Goal: Check status: Check status

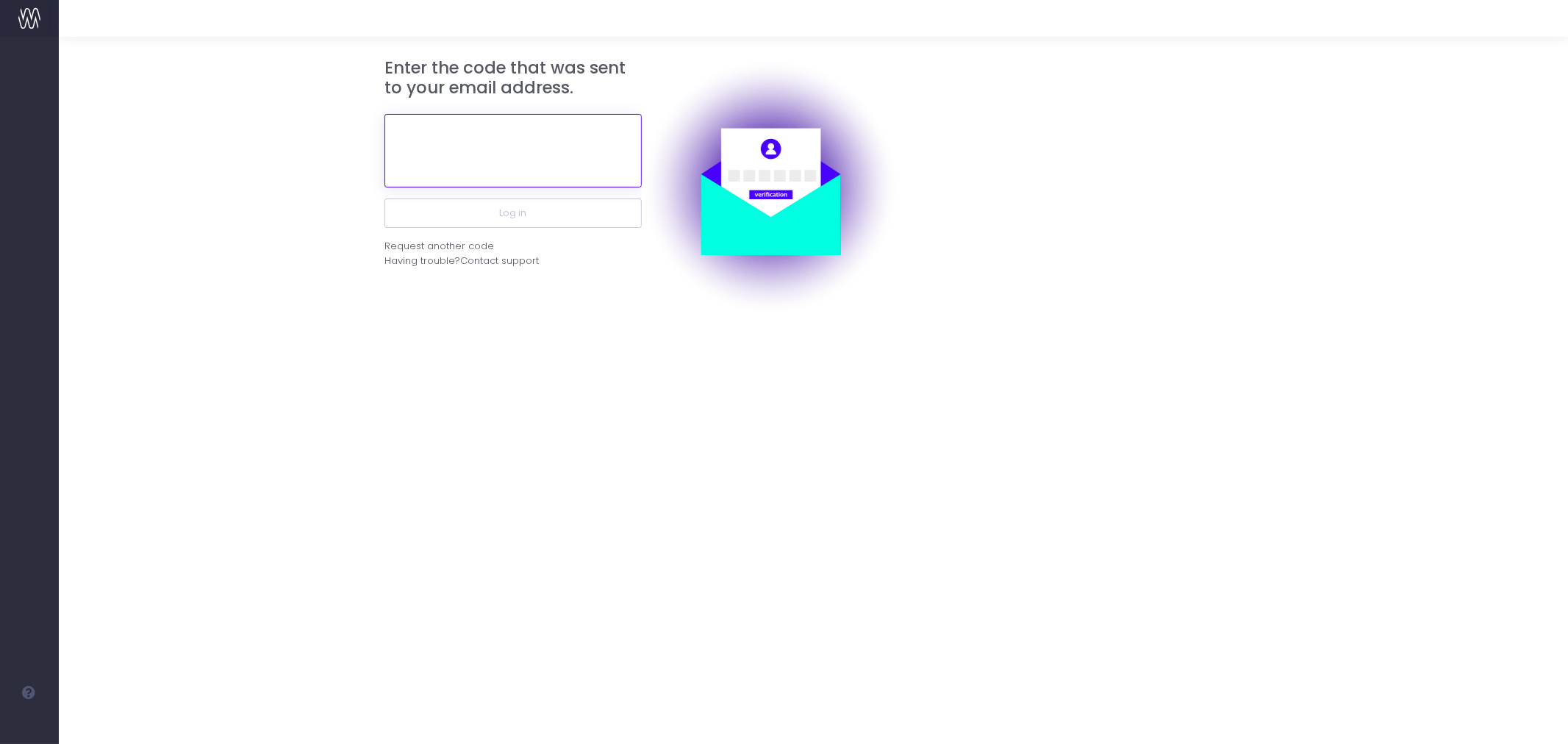
click at [497, 152] on input "text" at bounding box center [513, 151] width 257 height 74
paste input "907248"
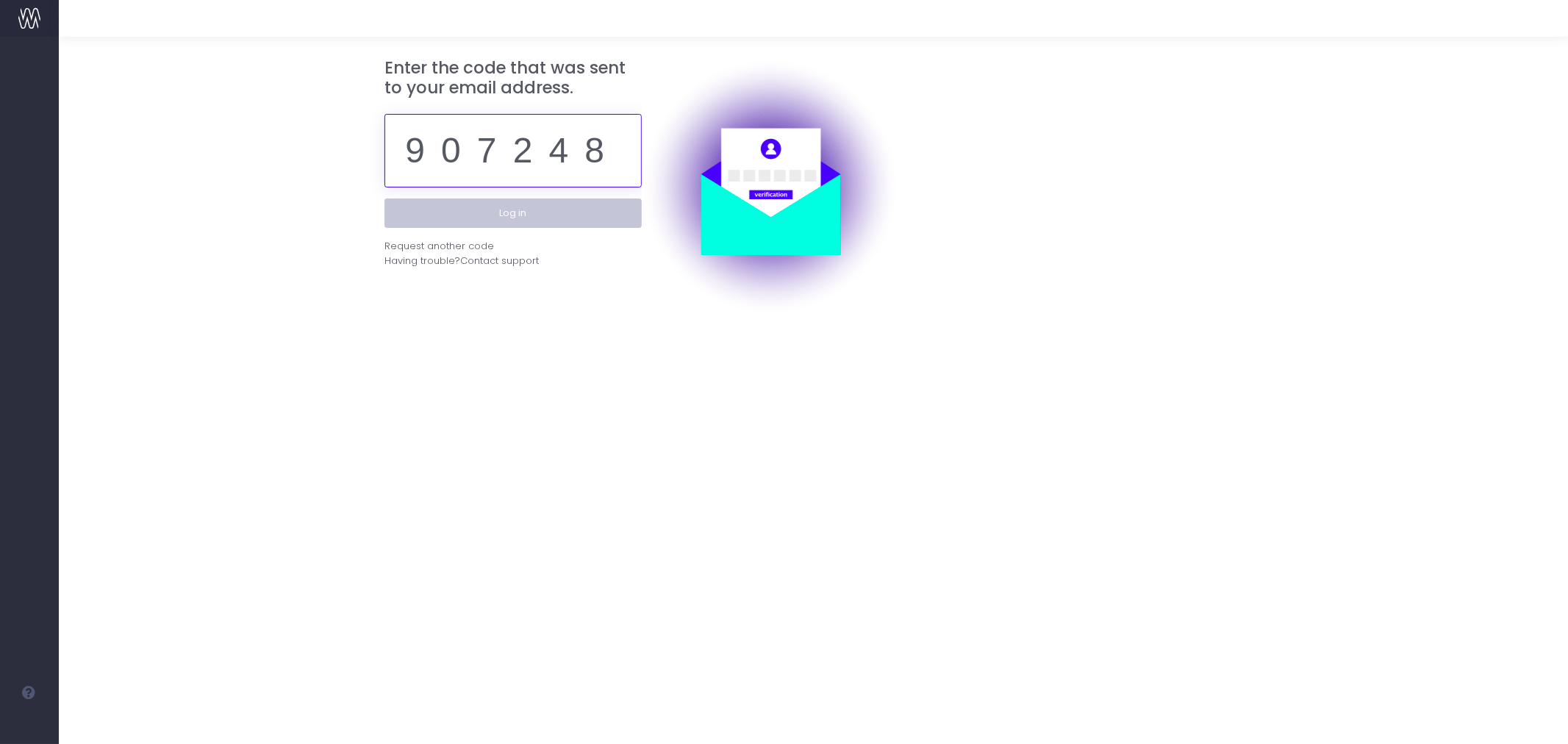
type input "907248"
click at [517, 215] on button "Log in" at bounding box center [513, 213] width 257 height 29
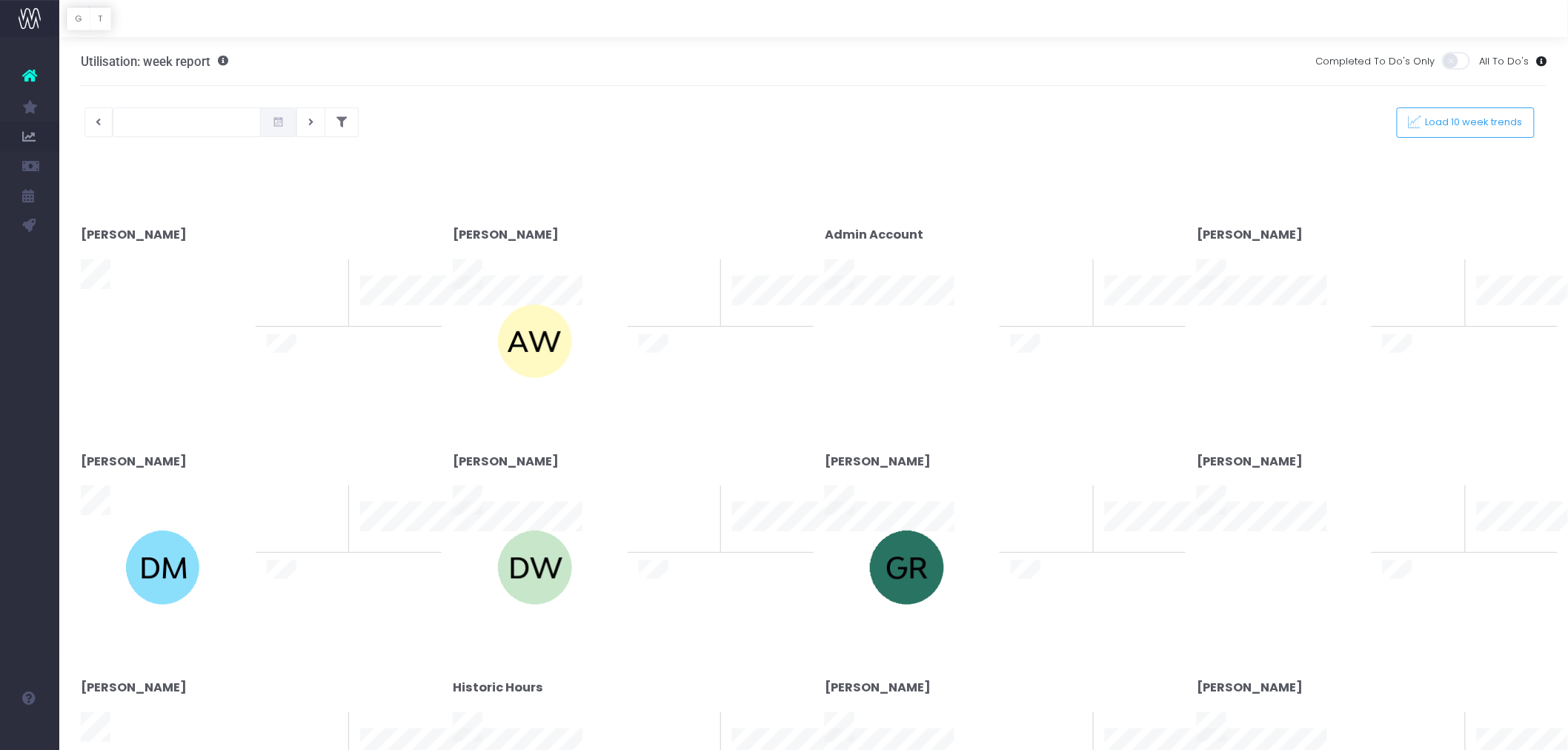
type input "[DATE]"
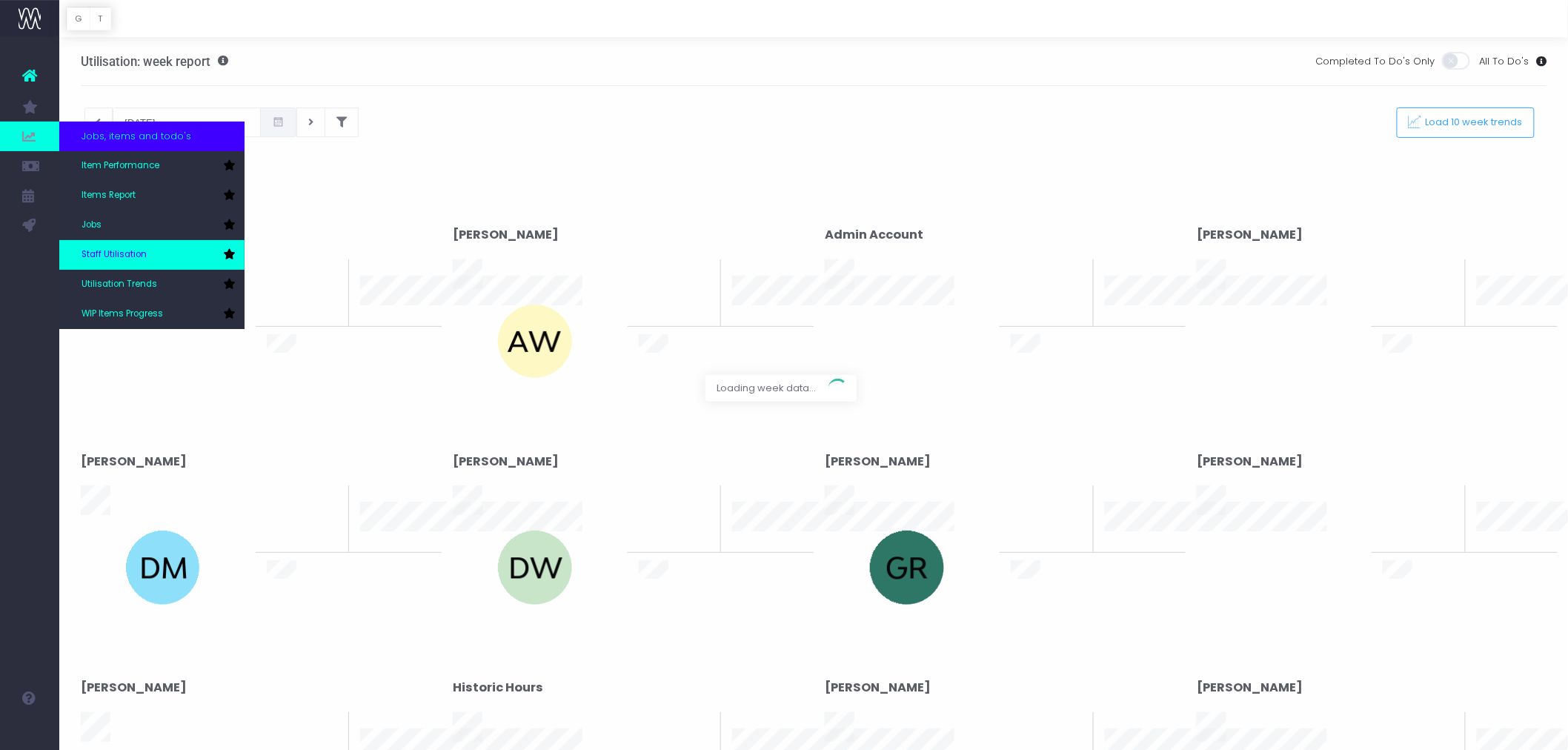
click at [133, 245] on link "Staff Utilisation" at bounding box center [152, 255] width 185 height 29
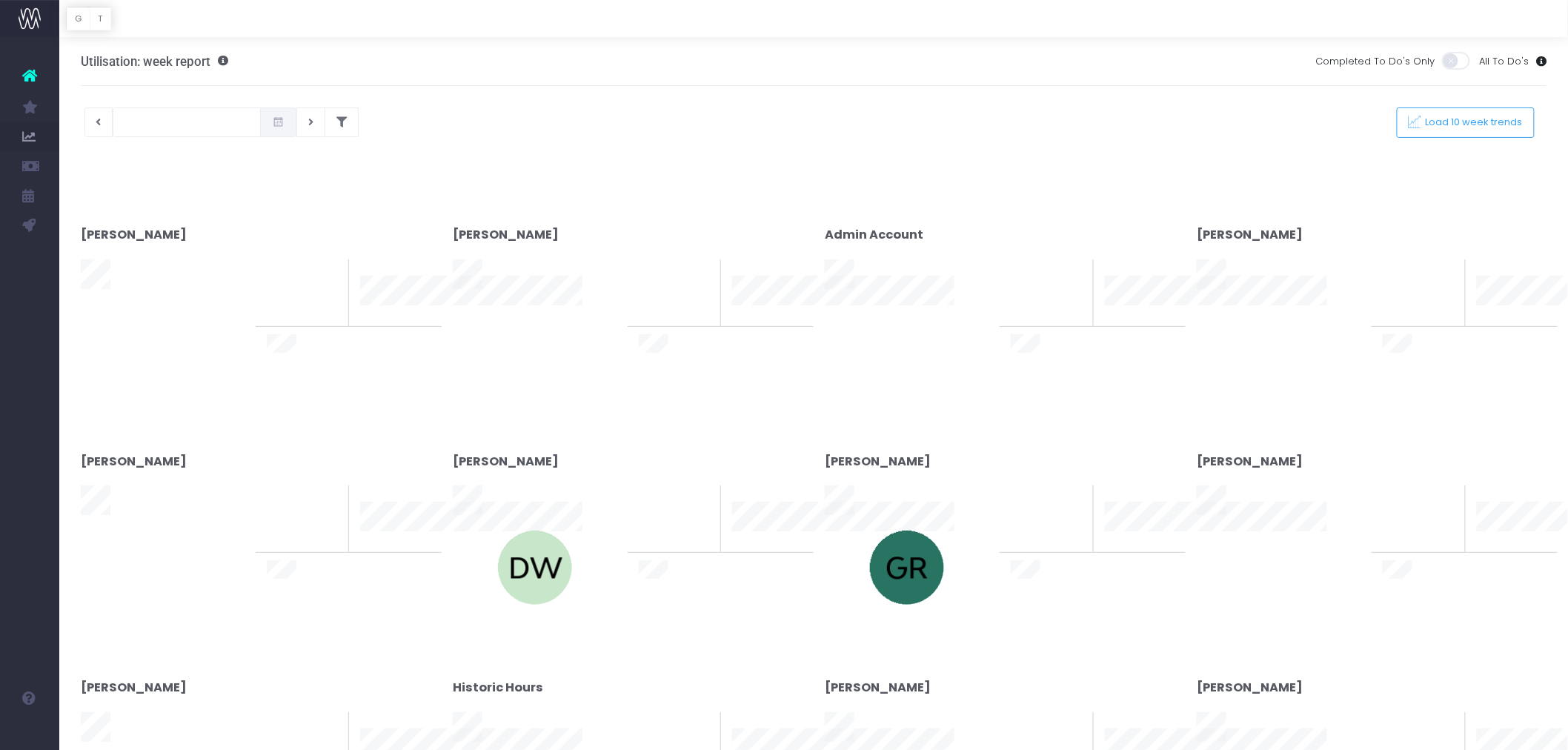
type input "[DATE]"
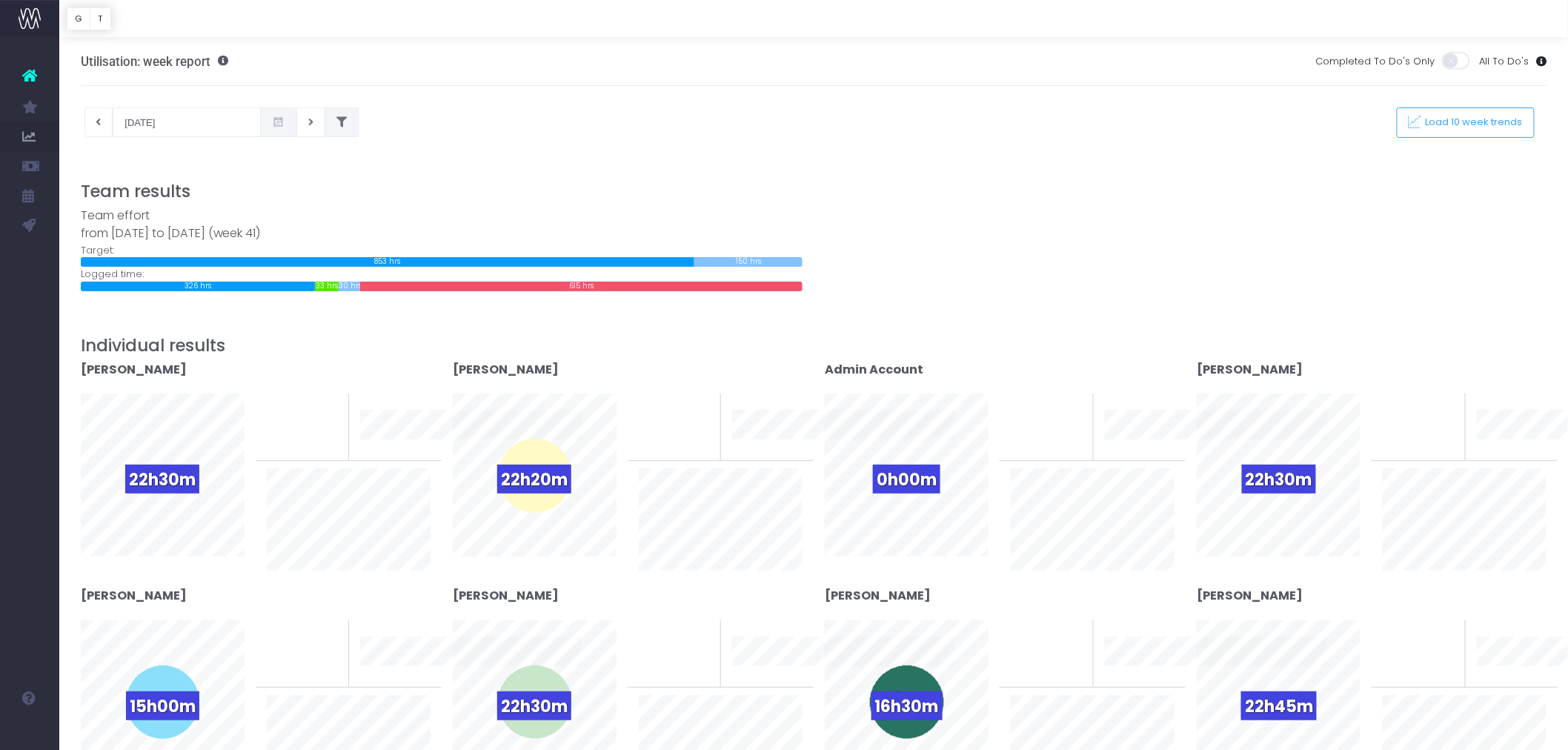
click at [346, 123] on button at bounding box center [342, 122] width 34 height 29
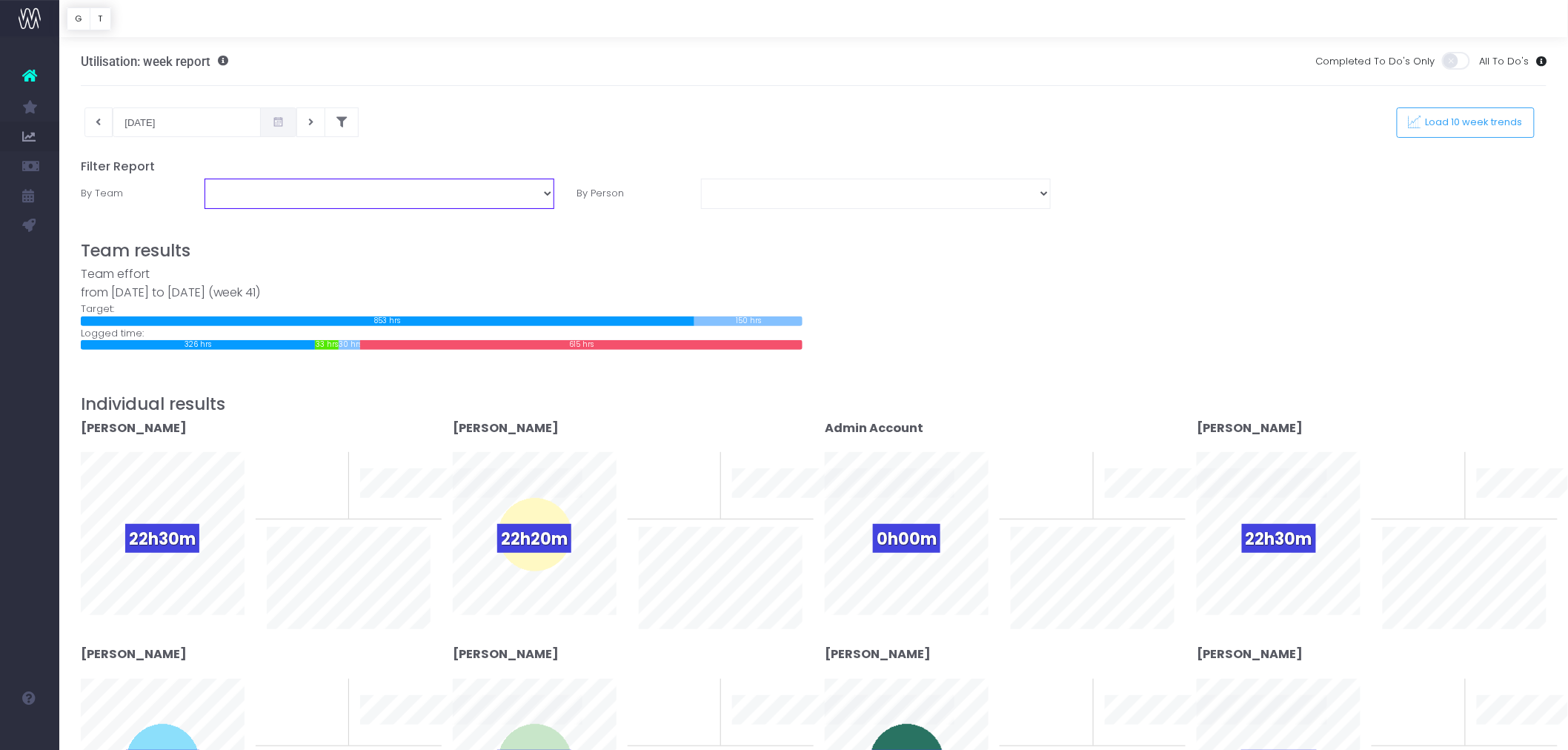
click at [432, 203] on select "Assessment Energy Management SCS Zero Carbon" at bounding box center [379, 193] width 349 height 29
select select "Energy"
click at [205, 178] on select "Assessment Energy Management SCS Zero Carbon" at bounding box center [379, 193] width 349 height 29
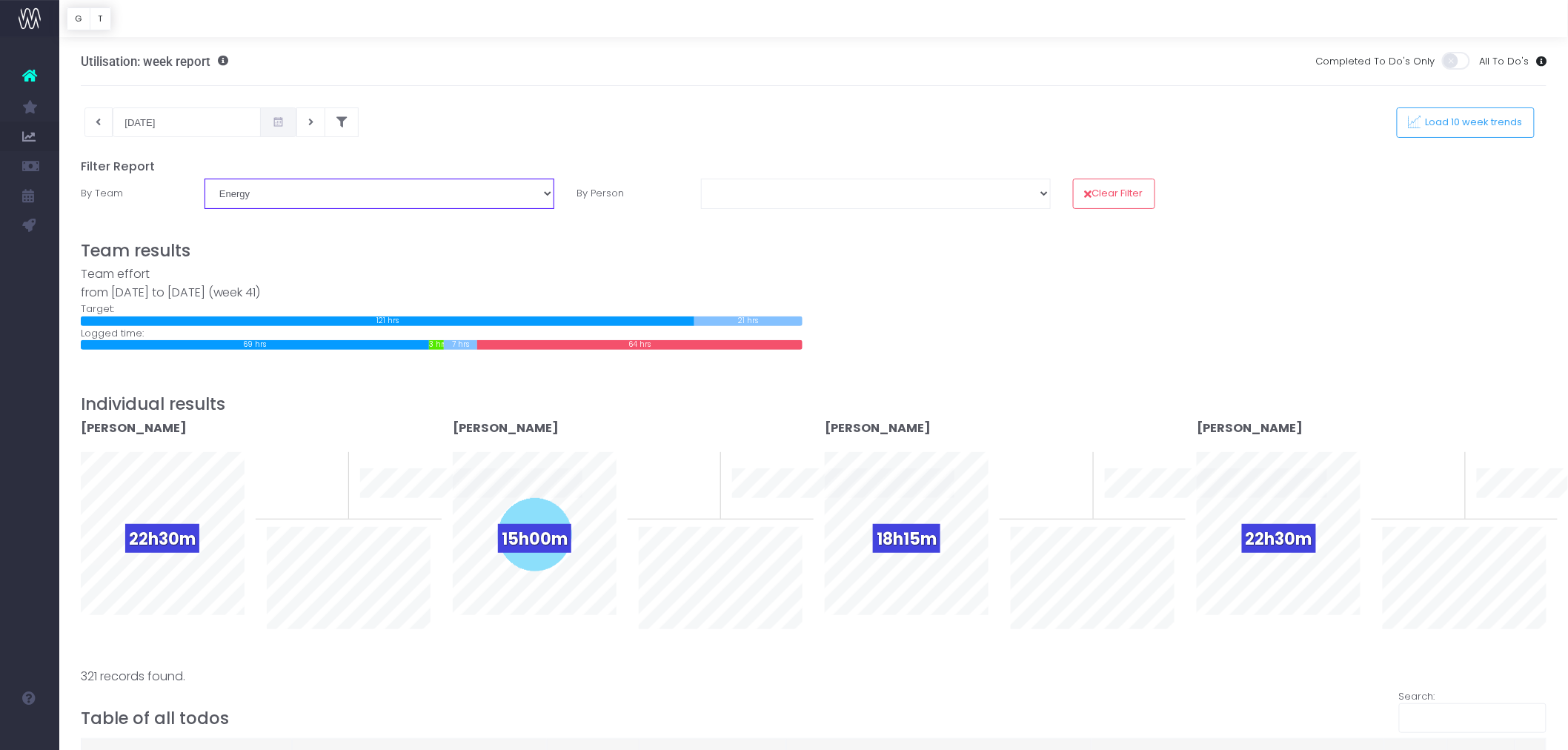
scroll to position [82, 0]
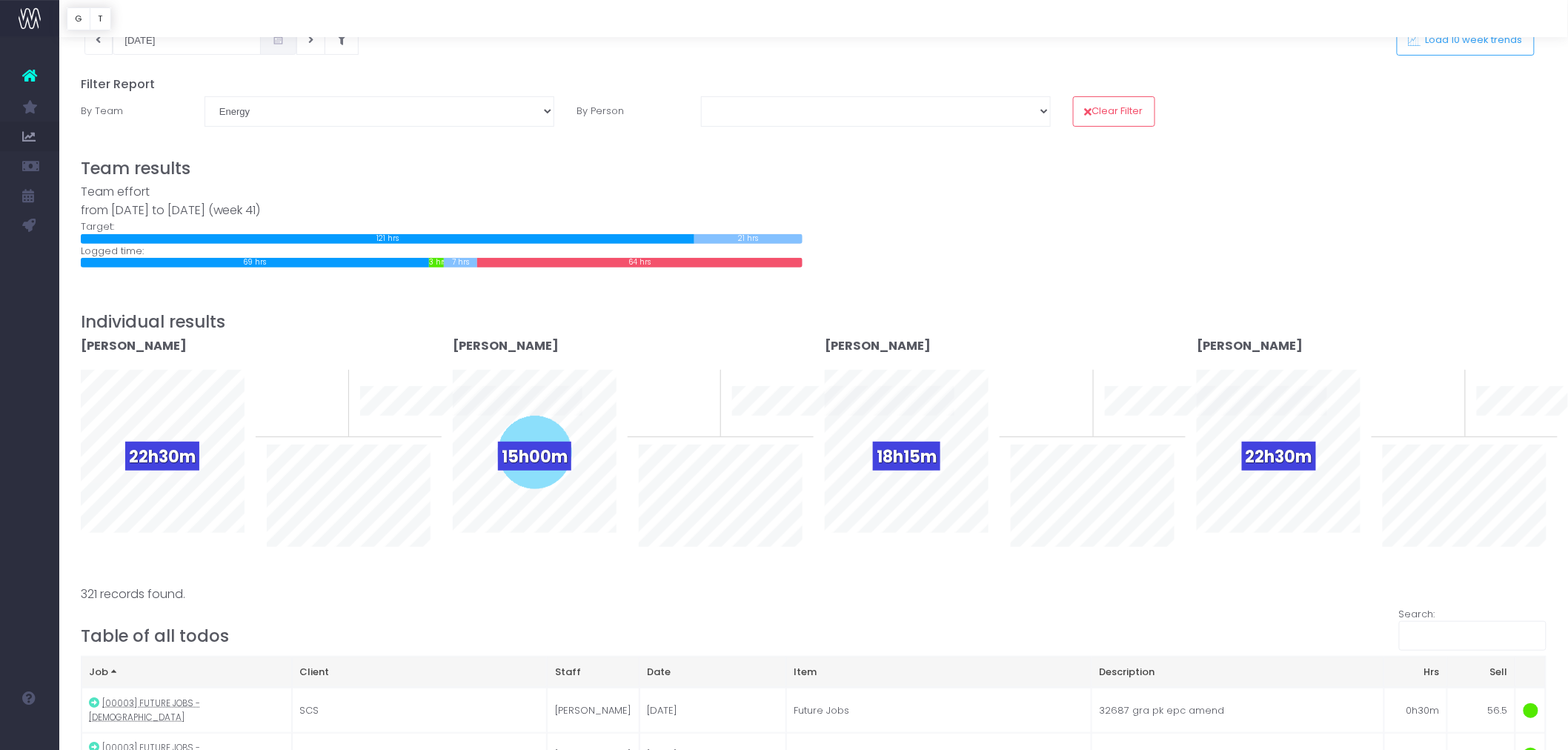
click at [643, 593] on div "321 records found." at bounding box center [814, 594] width 1466 height 18
click at [733, 566] on div at bounding box center [814, 574] width 1466 height 23
click at [787, 584] on div at bounding box center [814, 574] width 1466 height 23
click at [804, 595] on div "321 records found." at bounding box center [814, 594] width 1466 height 18
